Goal: Transaction & Acquisition: Purchase product/service

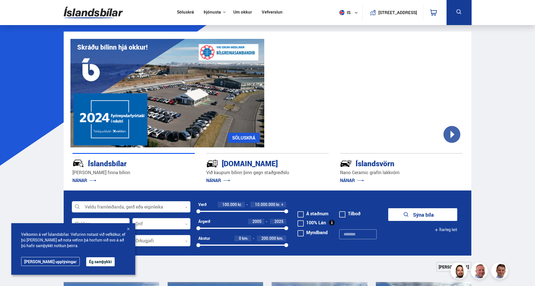
click at [86, 263] on button "Ég samþykki" at bounding box center [100, 261] width 28 height 9
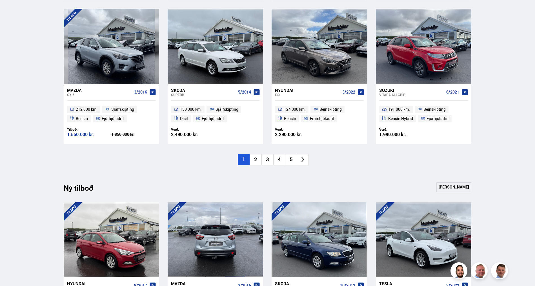
scroll to position [573, 0]
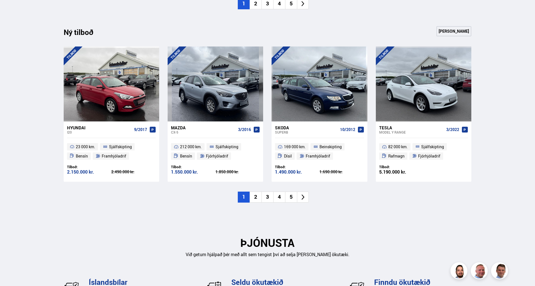
click at [255, 194] on li "2" at bounding box center [256, 197] width 12 height 11
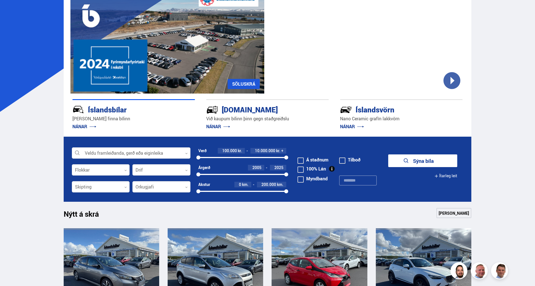
scroll to position [0, 0]
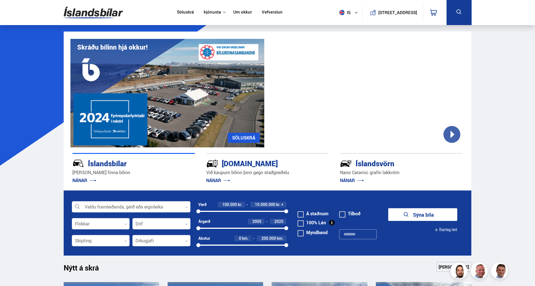
click at [169, 206] on div at bounding box center [131, 207] width 119 height 11
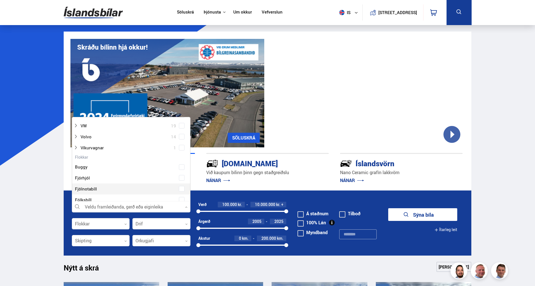
scroll to position [406, 0]
click at [84, 171] on div at bounding box center [126, 175] width 104 height 8
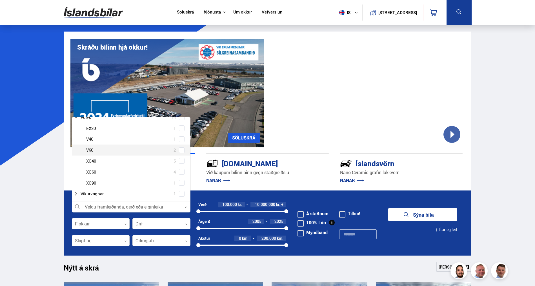
scroll to position [432, 0]
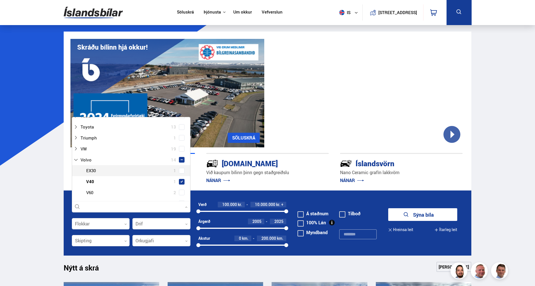
click at [180, 165] on div "Volvo EX30 1 Volvo V40 1 Volvo V60 2 Volvo XC40 5 Volvo XC60 4 Volvo XC90 1" at bounding box center [131, 198] width 118 height 66
click at [181, 191] on span at bounding box center [182, 192] width 2 height 2
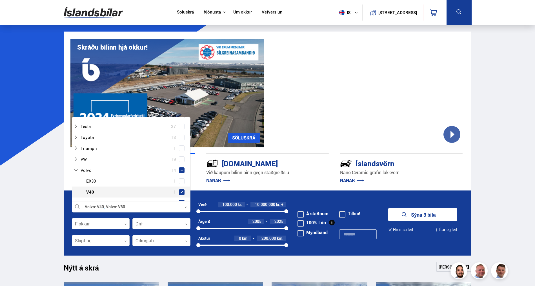
scroll to position [455, 0]
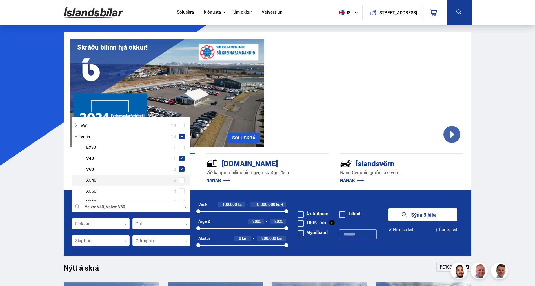
click at [181, 179] on span at bounding box center [182, 180] width 2 height 2
click at [181, 190] on span at bounding box center [182, 191] width 2 height 2
click at [181, 201] on span at bounding box center [182, 202] width 2 height 2
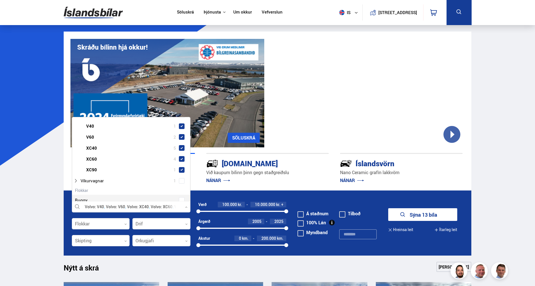
scroll to position [479, 0]
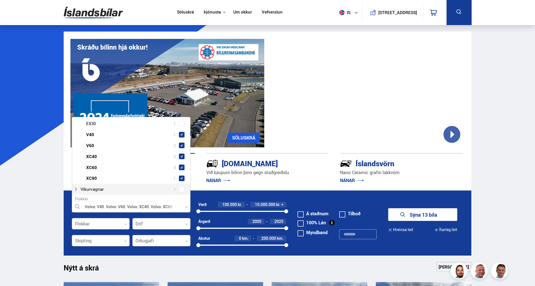
click at [423, 215] on button "Sýna 13 bíla" at bounding box center [422, 214] width 69 height 13
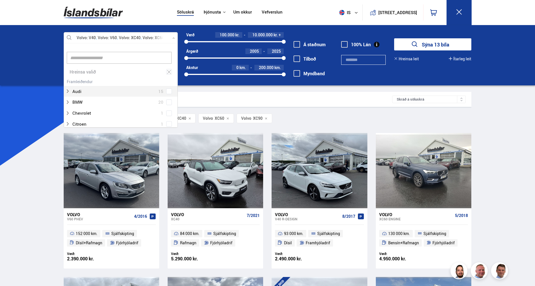
click at [116, 37] on div at bounding box center [121, 37] width 114 height 11
click at [95, 37] on div at bounding box center [121, 37] width 114 height 11
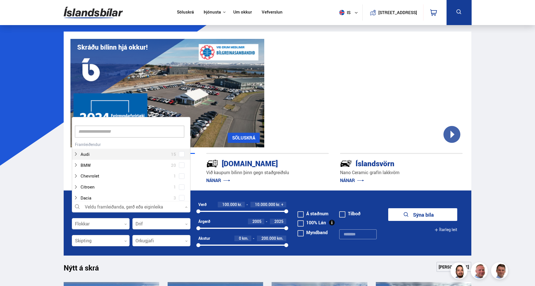
click at [110, 206] on div at bounding box center [131, 207] width 119 height 11
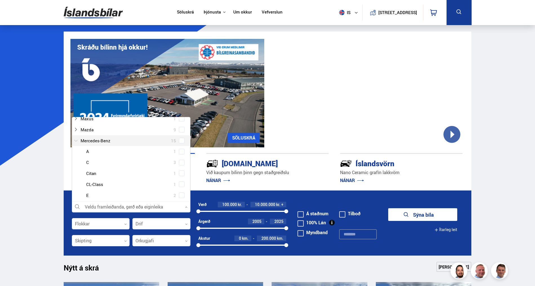
click at [92, 137] on div at bounding box center [126, 141] width 104 height 8
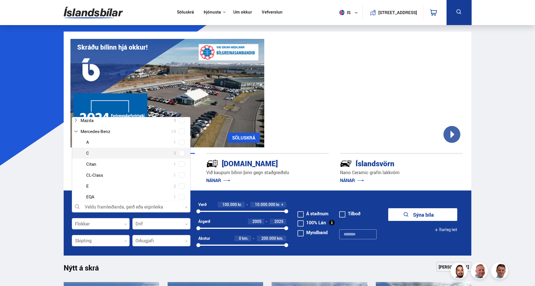
scroll to position [276, 0]
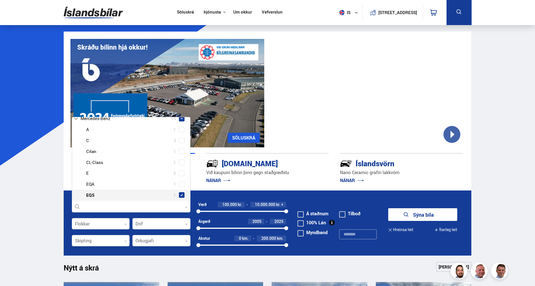
click at [180, 177] on div "Mercedes-Benz A 1 Mercedes-Benz C 3 Mercedes-Benz Citan 1 Mercedes-Benz CL-Clas…" at bounding box center [131, 189] width 118 height 131
click at [181, 183] on span at bounding box center [182, 184] width 2 height 2
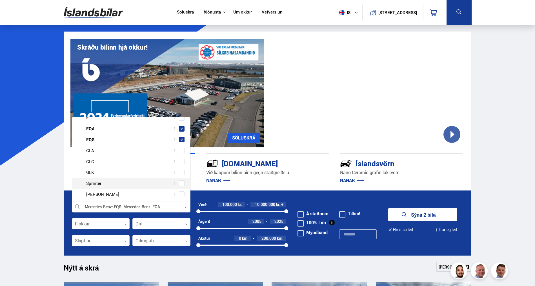
scroll to position [331, 0]
click at [181, 151] on span at bounding box center [182, 152] width 2 height 2
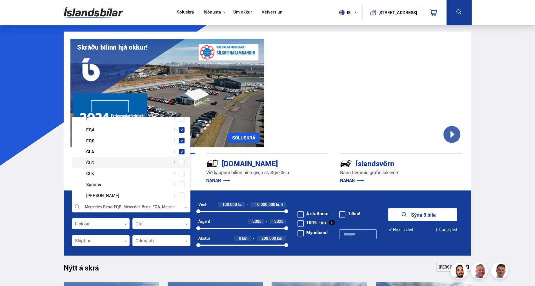
click at [180, 162] on span at bounding box center [182, 162] width 5 height 1
click at [181, 172] on span at bounding box center [182, 173] width 2 height 2
click at [417, 217] on button "Sýna 5 bíla" at bounding box center [422, 214] width 69 height 13
